Goal: Task Accomplishment & Management: Use online tool/utility

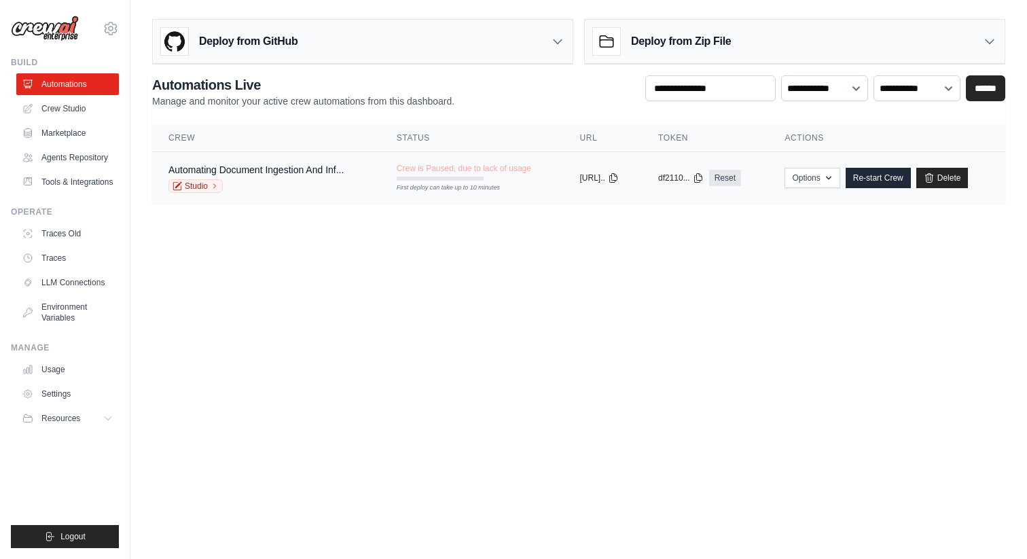
click at [240, 176] on div "Automating Document Ingestion And Inf..." at bounding box center [255, 170] width 175 height 14
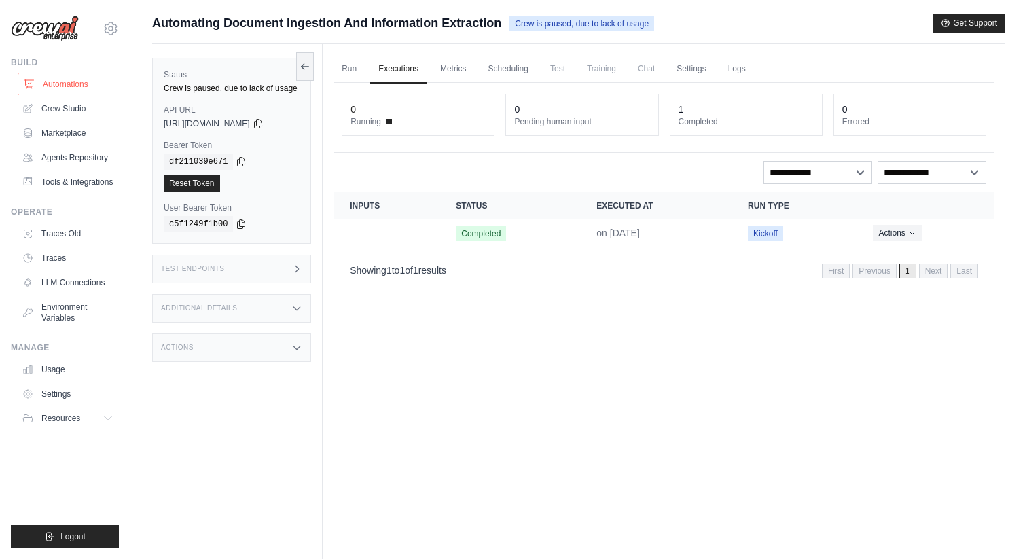
click at [67, 86] on link "Automations" at bounding box center [69, 84] width 103 height 22
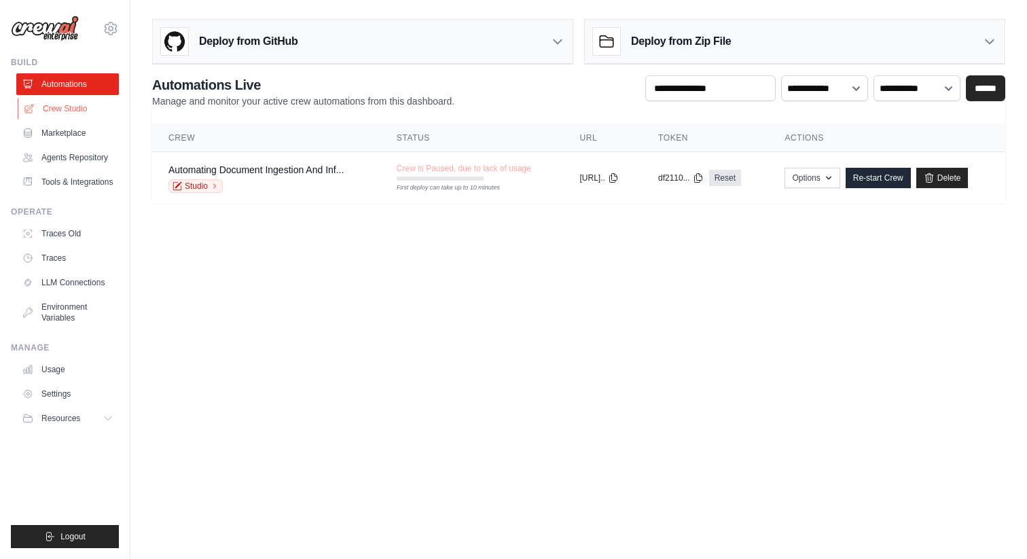
click at [68, 107] on link "Crew Studio" at bounding box center [69, 109] width 103 height 22
